Goal: Find specific page/section: Find specific page/section

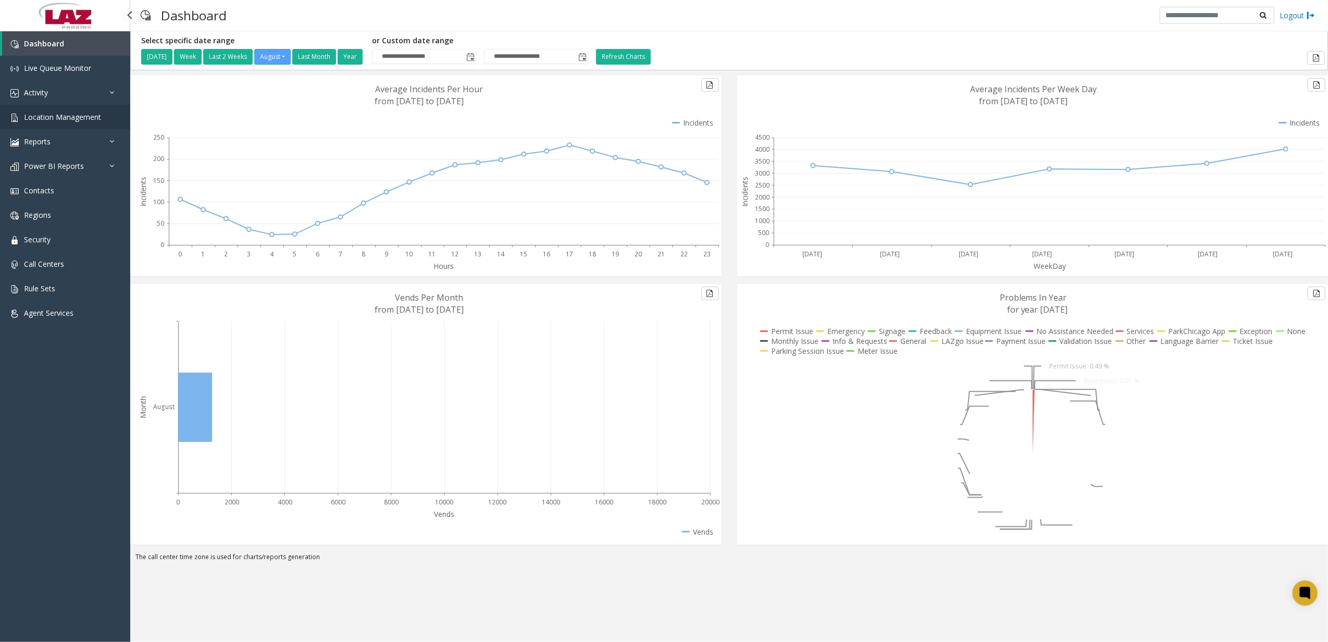
click at [63, 115] on span "Location Management" at bounding box center [62, 117] width 77 height 10
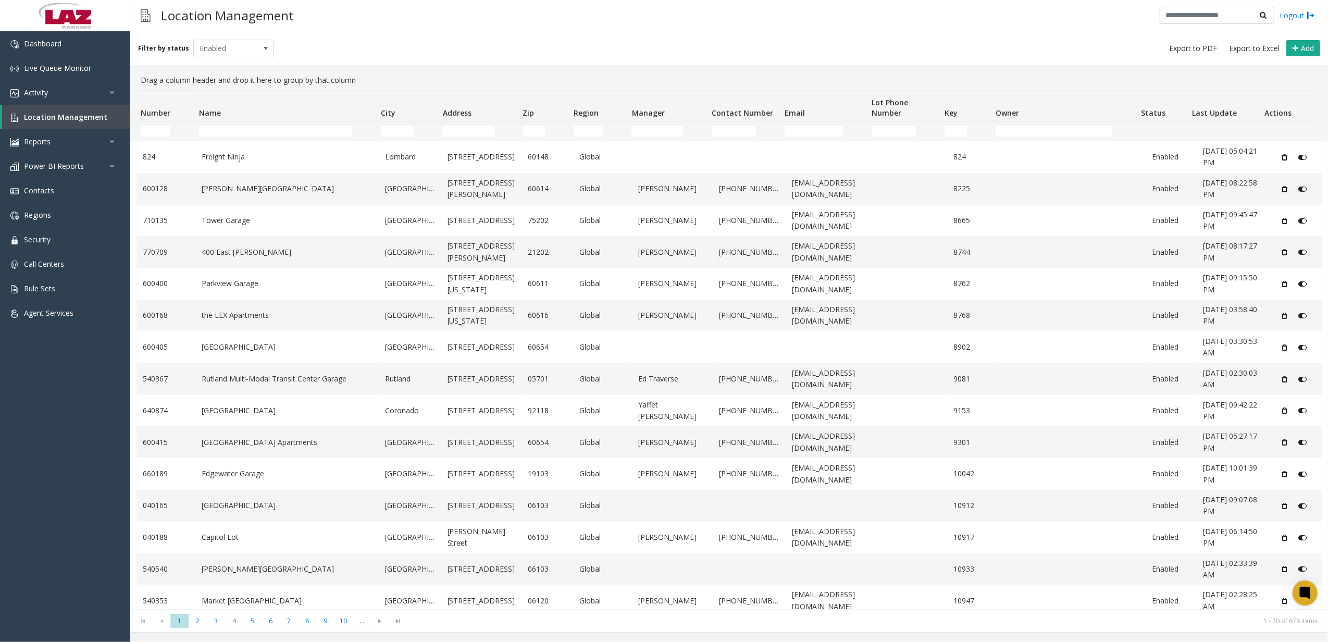
drag, startPoint x: 228, startPoint y: 136, endPoint x: 238, endPoint y: 129, distance: 12.7
click at [228, 136] on td "Name Filter" at bounding box center [286, 131] width 182 height 19
click at [240, 128] on input "Name Filter" at bounding box center [276, 131] width 154 height 10
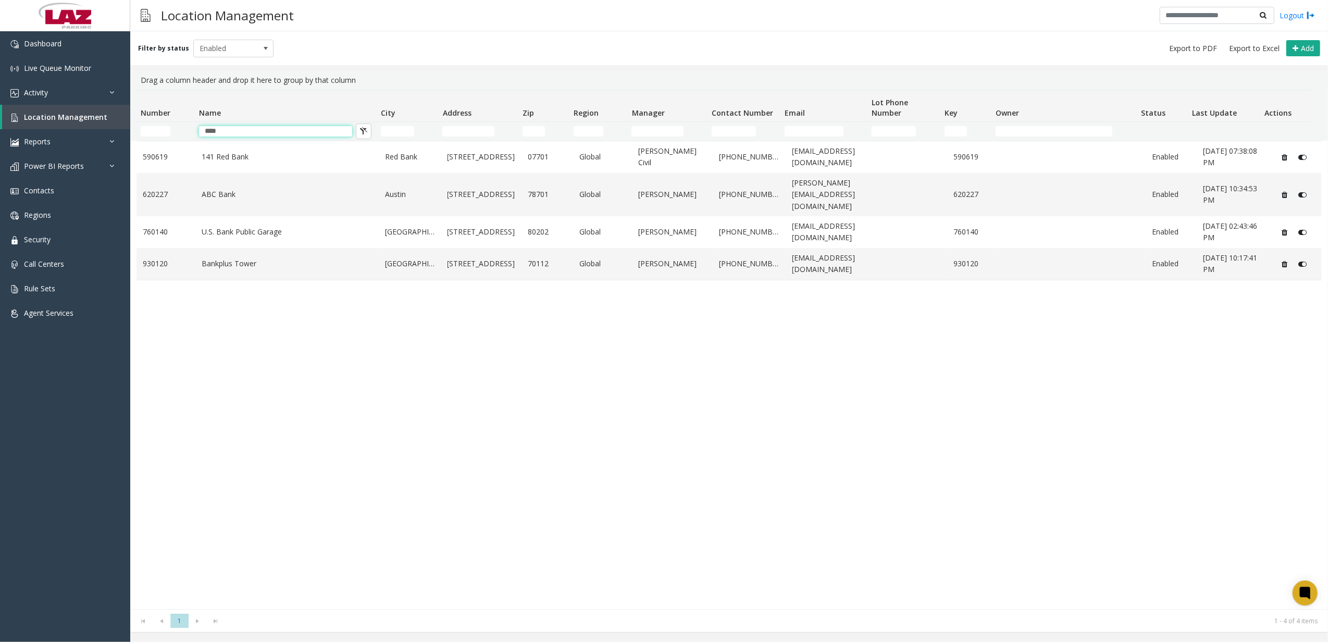
type input "****"
click at [230, 389] on div "590619 [GEOGRAPHIC_DATA] [STREET_ADDRESS] Global [PERSON_NAME] Civil [PHONE_NUM…" at bounding box center [728, 375] width 1185 height 468
click at [274, 249] on td "Bankplus Tower" at bounding box center [286, 264] width 183 height 32
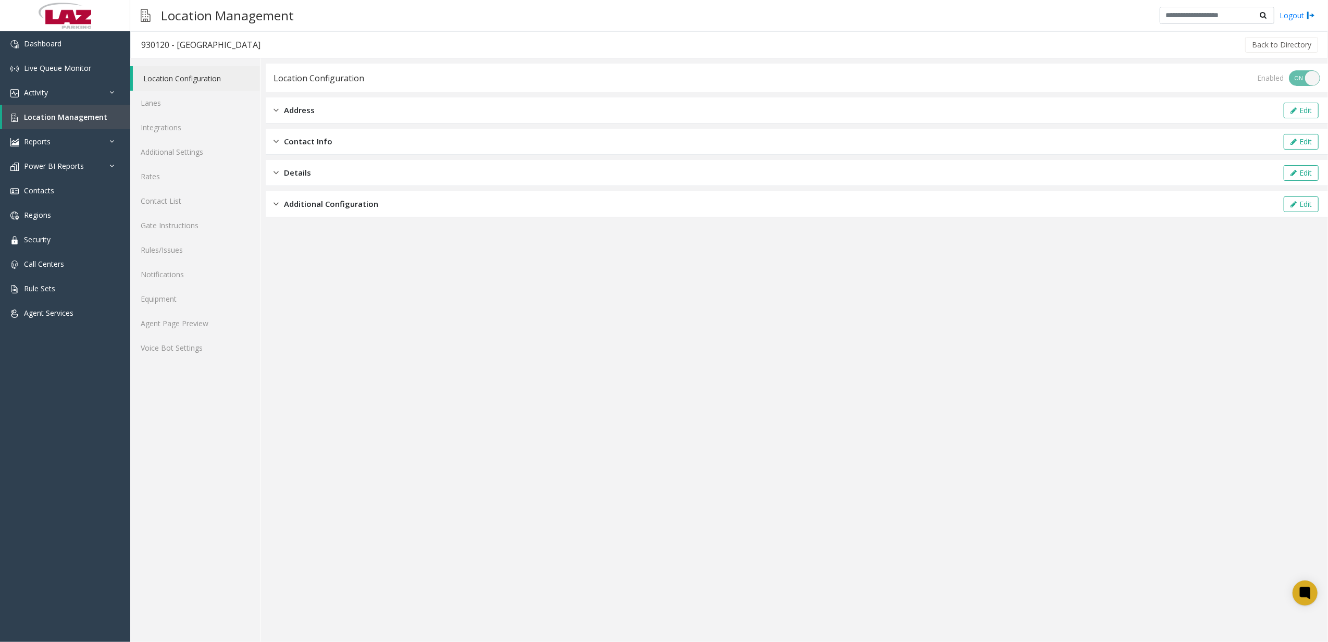
click at [777, 361] on app-location-configuration "Location Configuration Enabled ON OFF Address Edit Contact Info Edit Details Ed…" at bounding box center [797, 353] width 1062 height 578
click at [159, 106] on link "Lanes" at bounding box center [195, 103] width 130 height 24
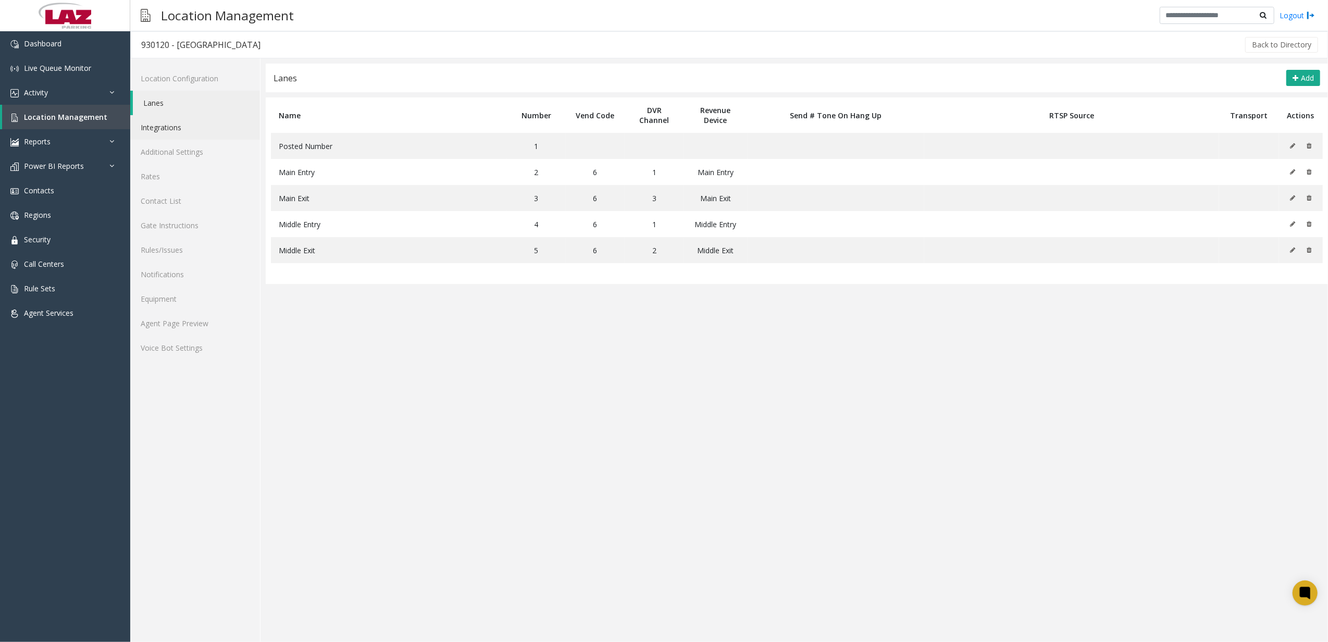
click at [165, 129] on link "Integrations" at bounding box center [195, 127] width 130 height 24
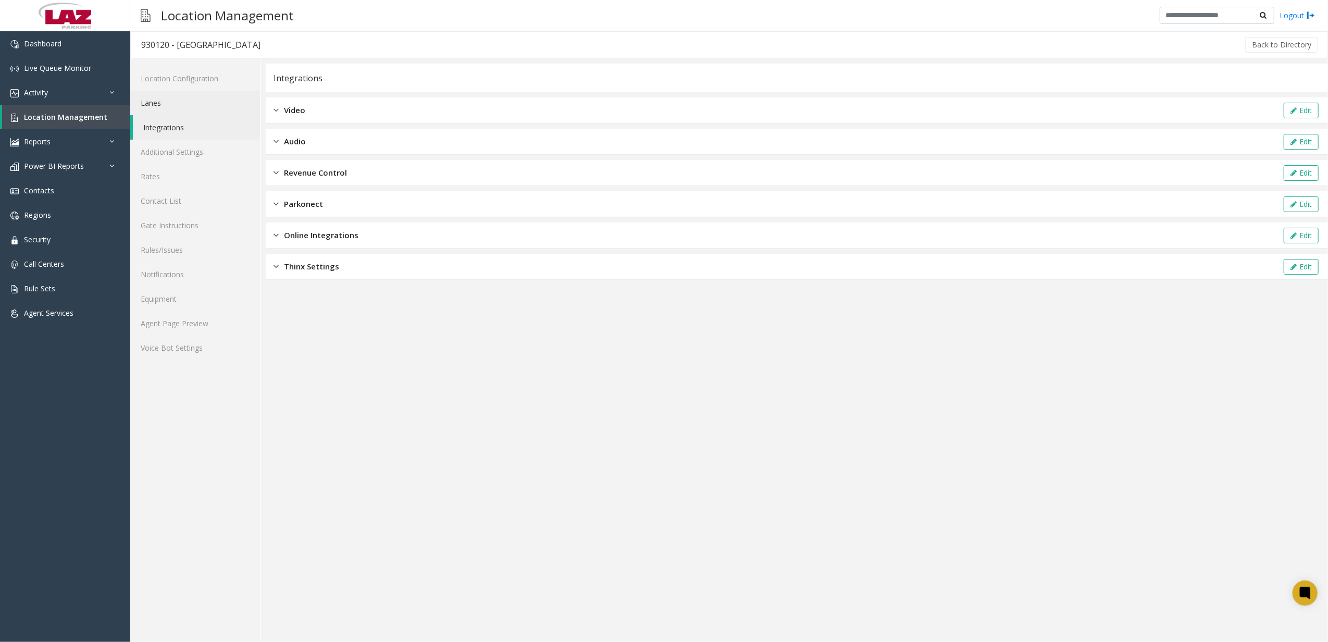
click at [165, 113] on link "Lanes" at bounding box center [195, 103] width 130 height 24
